Goal: Task Accomplishment & Management: Use online tool/utility

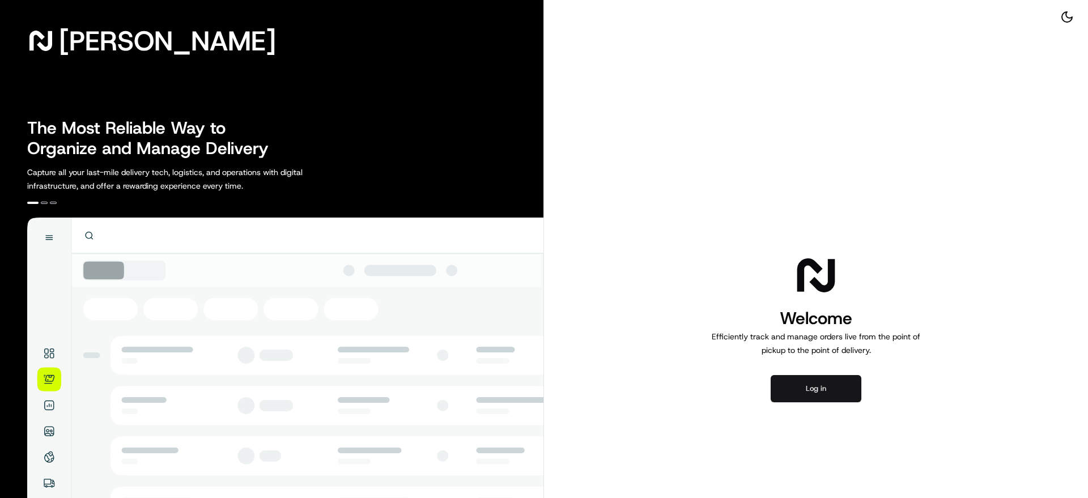
click at [825, 402] on button "Log in" at bounding box center [816, 388] width 91 height 27
